Goal: Task Accomplishment & Management: Manage account settings

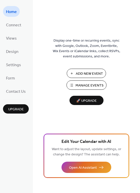
click at [25, 97] on div "Home Connect Views Design Settings Form Contact Us Upgrade" at bounding box center [16, 96] width 33 height 193
click at [23, 93] on span "Contact Us" at bounding box center [16, 92] width 20 height 8
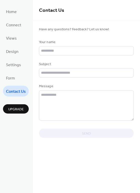
click at [19, 81] on ul "Home Connect Views Design Settings Form Contact Us" at bounding box center [16, 51] width 26 height 90
click at [2, 73] on div "Home Connect Views Design Settings Form Contact Us Upgrade" at bounding box center [16, 96] width 33 height 193
click at [14, 74] on link "Form" at bounding box center [10, 77] width 15 height 11
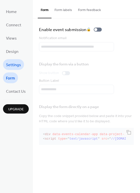
click at [14, 65] on span "Settings" at bounding box center [13, 65] width 15 height 8
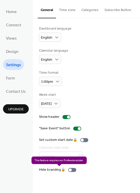
click at [73, 167] on div "Hide branding 🔒" at bounding box center [58, 169] width 39 height 5
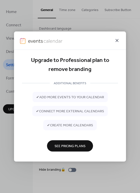
click at [120, 39] on div at bounding box center [70, 41] width 112 height 18
click at [116, 38] on icon at bounding box center [117, 41] width 6 height 6
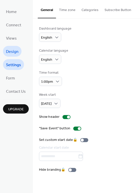
click at [19, 50] on link "Design" at bounding box center [12, 51] width 19 height 11
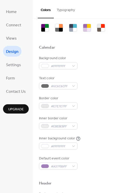
scroll to position [14, 0]
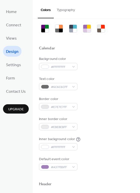
click at [19, 34] on li "Views" at bounding box center [11, 38] width 17 height 11
click at [16, 38] on span "Views" at bounding box center [11, 39] width 11 height 8
